Goal: Task Accomplishment & Management: Complete application form

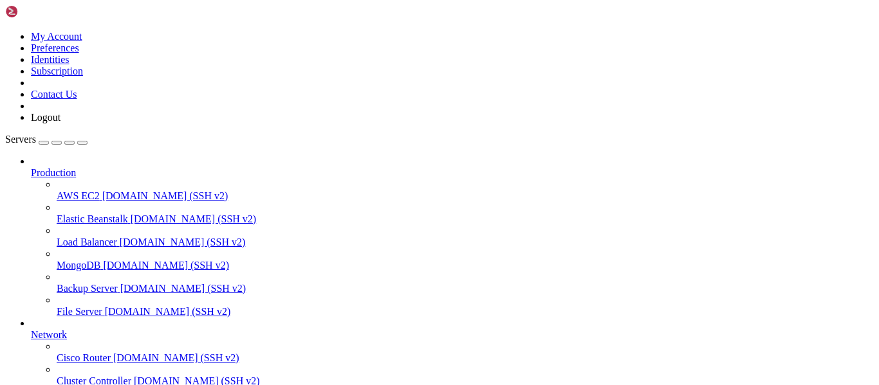
scroll to position [134, 0]
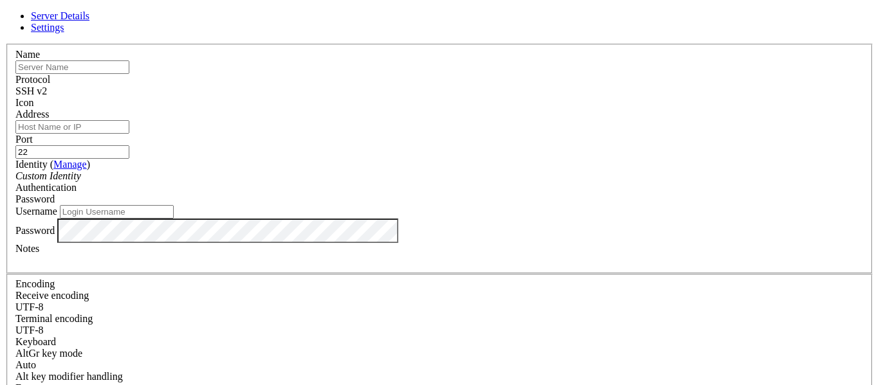
type input "[PERSON_NAME][EMAIL_ADDRESS][PERSON_NAME][DOMAIN_NAME]"
type input "server"
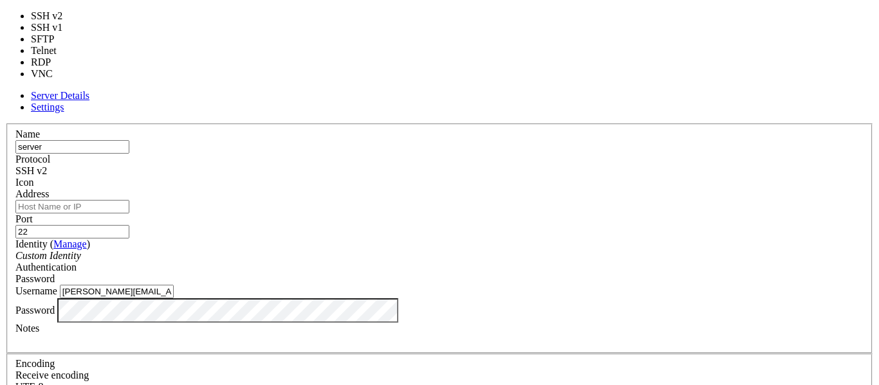
click at [521, 165] on div "SSH v2" at bounding box center [439, 171] width 848 height 12
click at [129, 200] on input "Address" at bounding box center [72, 207] width 114 height 14
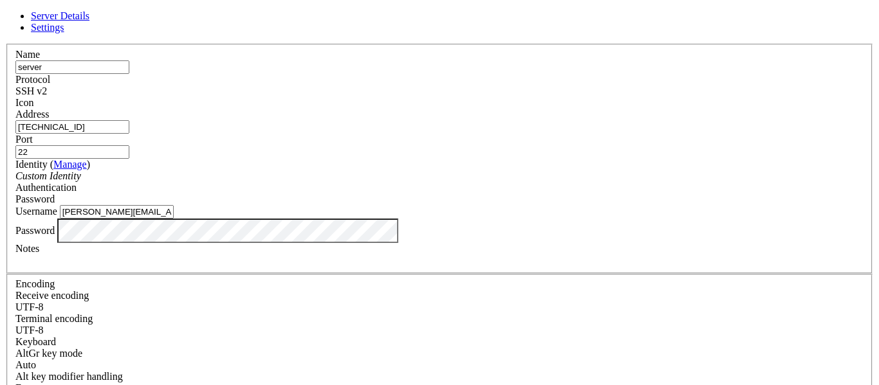
type input "[TECHNICAL_ID]"
type input "[DOMAIN_NAME][PERSON_NAME]"
click at [129, 145] on input "22" at bounding box center [72, 152] width 114 height 14
type input "2000"
click at [445, 182] on div "Custom Identity" at bounding box center [439, 177] width 848 height 12
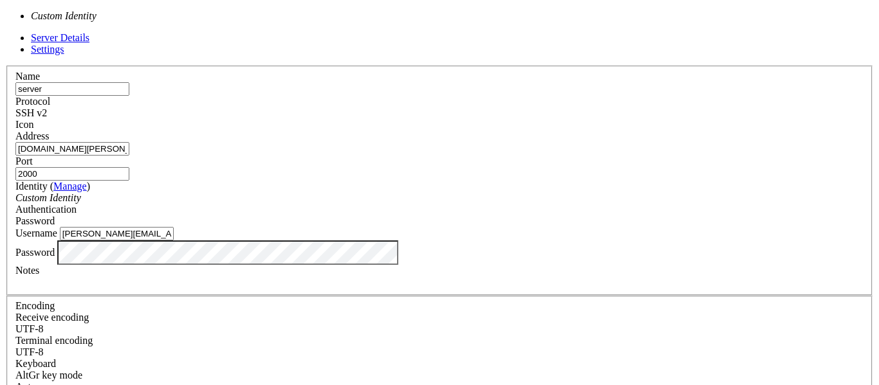
click at [406, 192] on div "Custom Identity" at bounding box center [439, 198] width 848 height 12
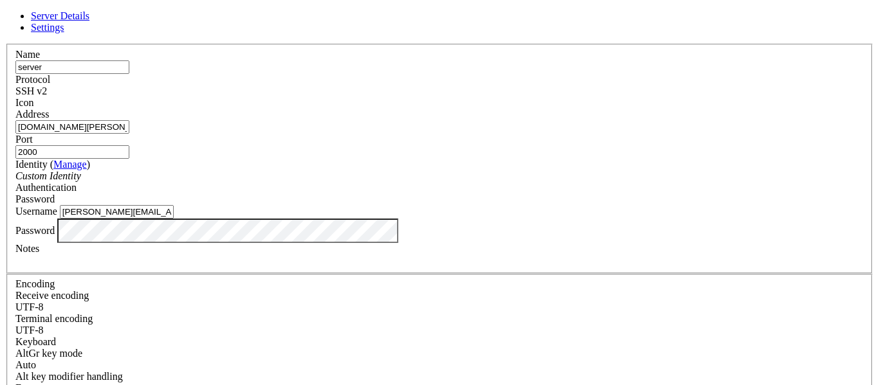
click at [174, 219] on input "[PERSON_NAME][EMAIL_ADDRESS][PERSON_NAME][DOMAIN_NAME]" at bounding box center [117, 212] width 114 height 14
type input "[PERSON_NAME]"
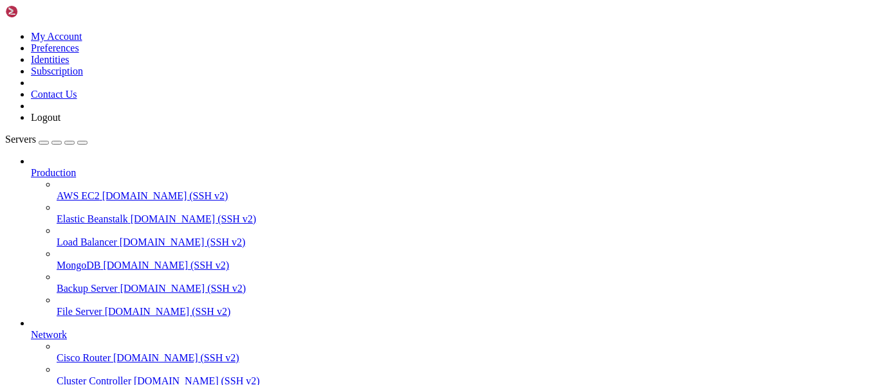
scroll to position [168, 0]
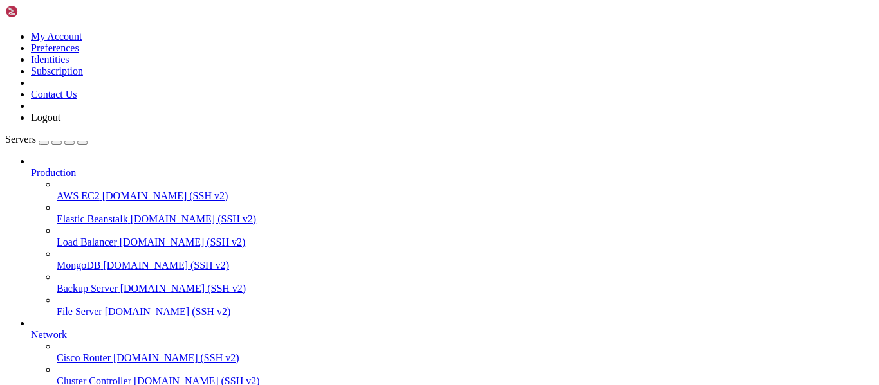
click at [79, 17] on img at bounding box center [42, 11] width 74 height 13
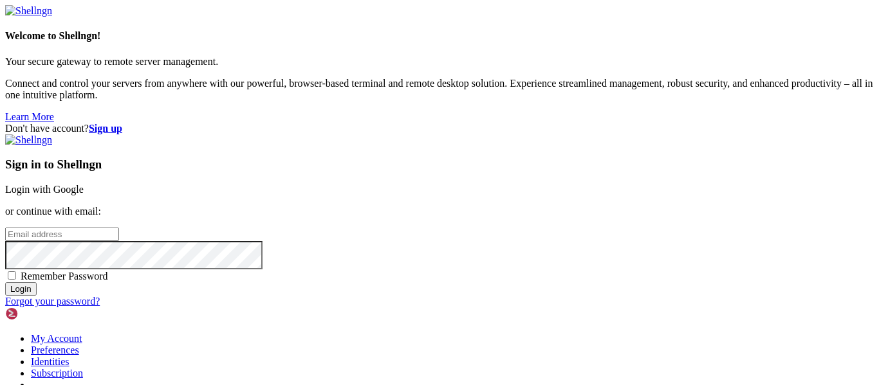
type input "[PERSON_NAME][EMAIL_ADDRESS][PERSON_NAME][DOMAIN_NAME]"
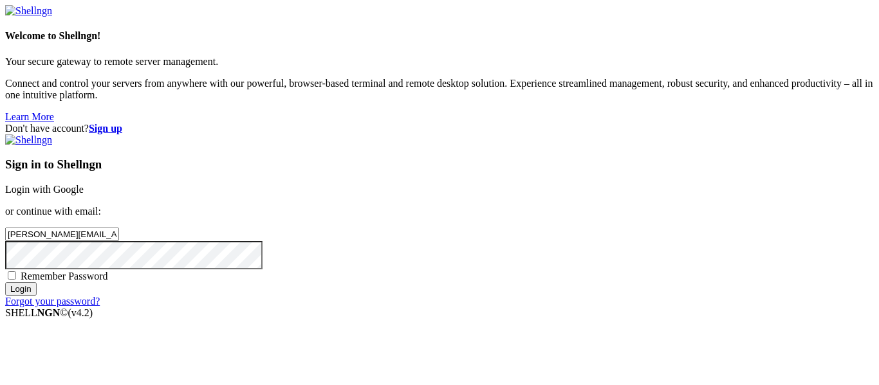
click at [119, 228] on input "[PERSON_NAME][EMAIL_ADDRESS][PERSON_NAME][DOMAIN_NAME]" at bounding box center [62, 235] width 114 height 14
click at [734, 123] on div "Don't have account? Sign up Sign in to Shellngn Login with Google or continue w…" at bounding box center [439, 215] width 869 height 185
click at [122, 123] on strong "Sign up" at bounding box center [105, 128] width 33 height 11
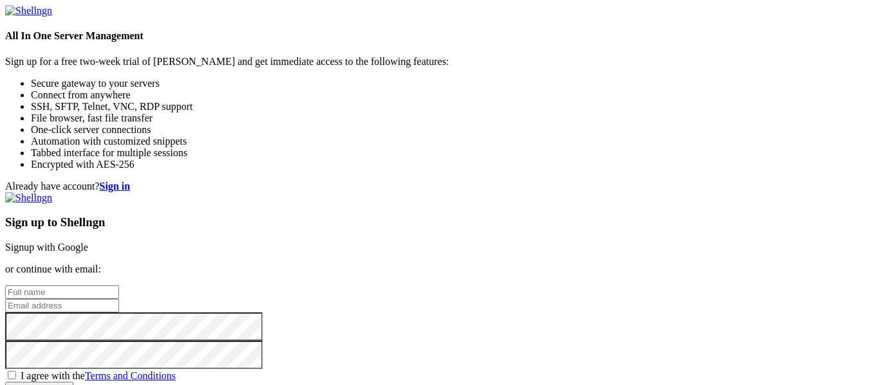
type input "[PERSON_NAME][EMAIL_ADDRESS][PERSON_NAME][DOMAIN_NAME]"
click at [119, 299] on input "[PERSON_NAME][EMAIL_ADDRESS][PERSON_NAME][DOMAIN_NAME]" at bounding box center [62, 306] width 114 height 14
click at [119, 286] on input "text" at bounding box center [62, 293] width 114 height 14
type input "asdf"
click at [513, 257] on div "Sign up to Shellngn Signup with Google or continue with email: asdf [PERSON_NAM…" at bounding box center [439, 293] width 869 height 203
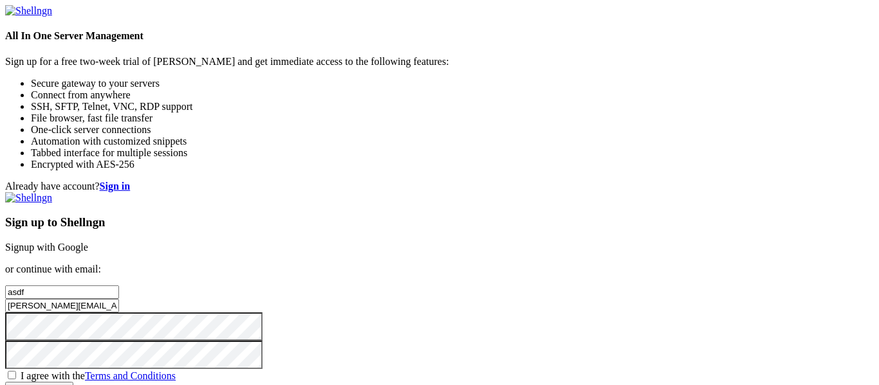
click at [119, 299] on input "[PERSON_NAME][EMAIL_ADDRESS][PERSON_NAME][DOMAIN_NAME]" at bounding box center [62, 306] width 114 height 14
type input "[PERSON_NAME][EMAIL_ADDRESS][PERSON_NAME][DOMAIN_NAME]"
click at [176, 371] on span "I agree with the Terms and Conditions" at bounding box center [98, 376] width 155 height 11
click at [16, 371] on input "I agree with the Terms and Conditions" at bounding box center [12, 375] width 8 height 8
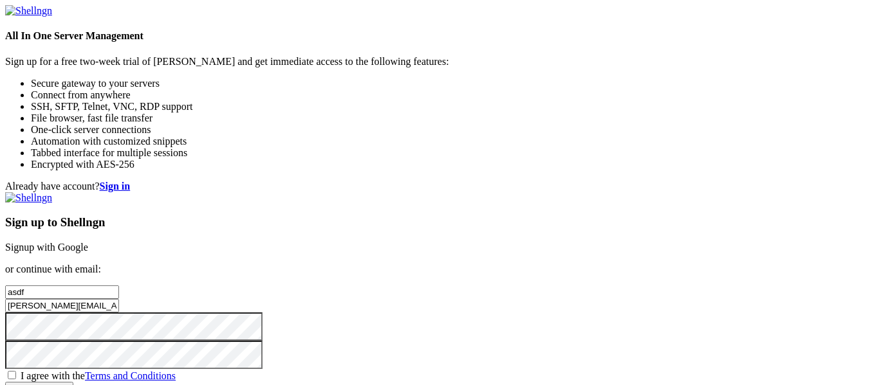
checkbox input "true"
click at [73, 382] on input "Create account" at bounding box center [39, 389] width 68 height 14
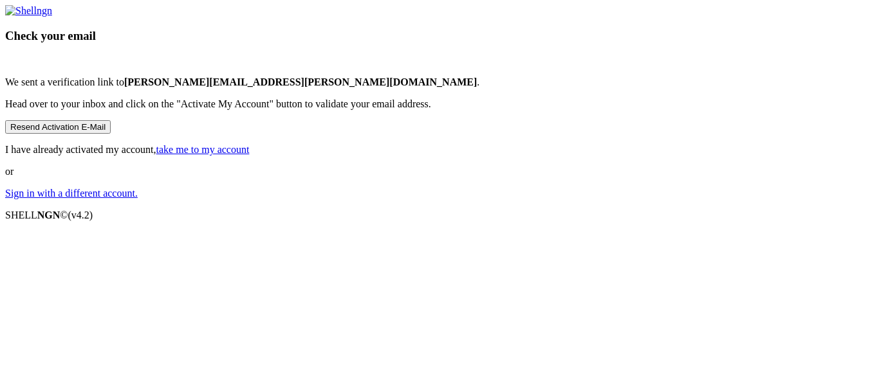
scroll to position [72, 0]
click at [250, 155] on link "take me to my account" at bounding box center [202, 149] width 93 height 11
